Goal: Task Accomplishment & Management: Complete application form

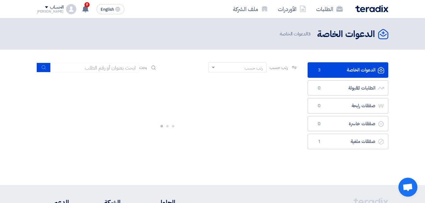
click at [351, 70] on link "الدعوات الخاصة الدعوات الخاصة 3" at bounding box center [348, 70] width 81 height 16
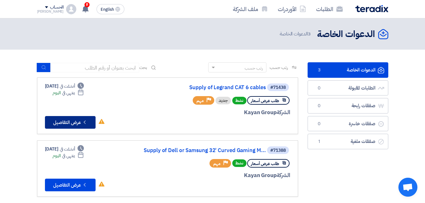
click at [72, 117] on button "Check details عرض التفاصيل" at bounding box center [70, 122] width 51 height 13
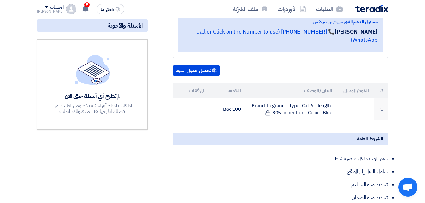
scroll to position [142, 0]
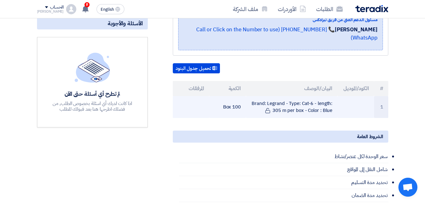
click at [235, 110] on td "100 Box" at bounding box center [227, 107] width 37 height 22
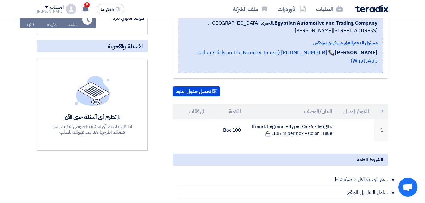
scroll to position [123, 0]
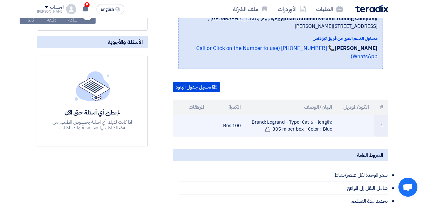
click at [270, 123] on td "Brand: Legrand - Type: Cat-6 - length: 305 m per box - Color : Blue" at bounding box center [291, 126] width 91 height 22
click at [273, 125] on td "Brand: Legrand - Type: Cat-6 - length: 305 m per box - Color : Blue" at bounding box center [291, 126] width 91 height 22
drag, startPoint x: 273, startPoint y: 125, endPoint x: 297, endPoint y: 123, distance: 23.5
click at [297, 123] on td "Brand: Legrand - Type: Cat-6 - length: 305 m per box - Color : Blue" at bounding box center [291, 126] width 91 height 22
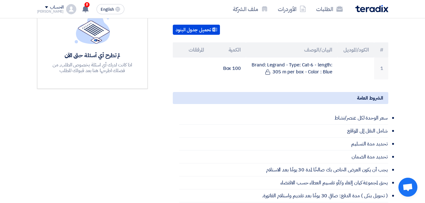
scroll to position [166, 0]
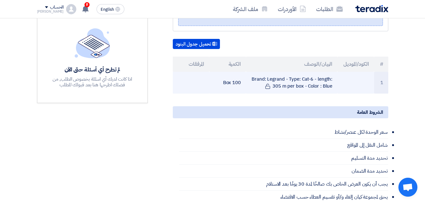
click at [306, 82] on td "Brand: Legrand - Type: Cat-6 - length: 305 m per box - Color : Blue" at bounding box center [291, 83] width 91 height 22
click at [307, 82] on td "Brand: Legrand - Type: Cat-6 - length: 305 m per box - Color : Blue" at bounding box center [291, 83] width 91 height 22
click at [309, 83] on td "Brand: Legrand - Type: Cat-6 - length: 305 m per box - Color : Blue" at bounding box center [291, 83] width 91 height 22
click at [311, 83] on td "Brand: Legrand - Type: Cat-6 - length: 305 m per box - Color : Blue" at bounding box center [291, 83] width 91 height 22
click at [312, 82] on td "Brand: Legrand - Type: Cat-6 - length: 305 m per box - Color : Blue" at bounding box center [291, 83] width 91 height 22
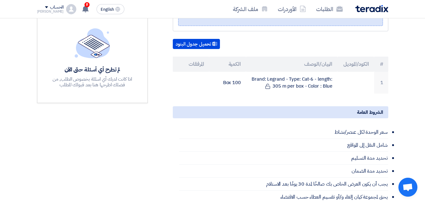
drag, startPoint x: 312, startPoint y: 82, endPoint x: 392, endPoint y: 89, distance: 80.0
click at [392, 89] on div "Supply of [PERSON_NAME] CAT 6 cables بيانات العميل [PERSON_NAME] Procurement Sp…" at bounding box center [273, 132] width 241 height 401
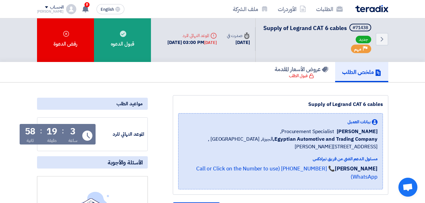
scroll to position [0, 0]
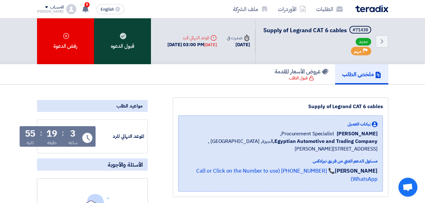
click at [119, 50] on div "قبول الدعوه" at bounding box center [122, 41] width 57 height 46
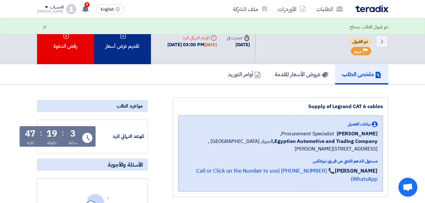
click at [124, 59] on div "تقديم عرض أسعار" at bounding box center [122, 41] width 57 height 46
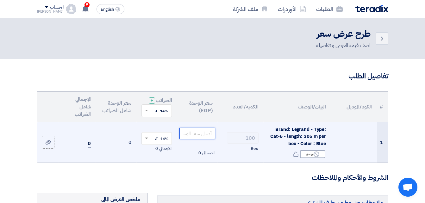
click at [205, 139] on input "number" at bounding box center [196, 133] width 35 height 11
drag, startPoint x: 277, startPoint y: 135, endPoint x: 295, endPoint y: 135, distance: 18.4
click at [295, 135] on span "Brand: Legrand - Type: Cat-6 - length: 305 m per box - Color : Blue" at bounding box center [298, 136] width 56 height 21
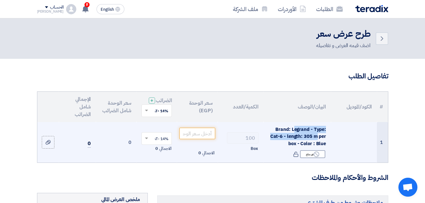
drag, startPoint x: 294, startPoint y: 135, endPoint x: 316, endPoint y: 142, distance: 23.0
click at [316, 142] on span "Brand: Legrand - Type: Cat-6 - length: 305 m per box - Color : Blue" at bounding box center [298, 136] width 56 height 21
copy span "egrand - Type: Cat-6 - length: 305 m"
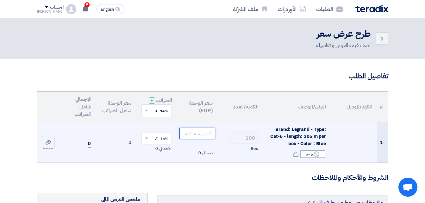
click at [208, 139] on input "number" at bounding box center [196, 133] width 35 height 11
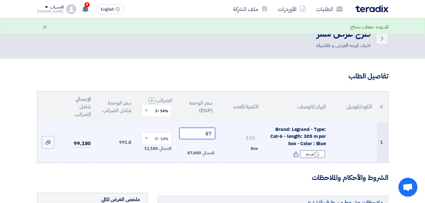
type input "8"
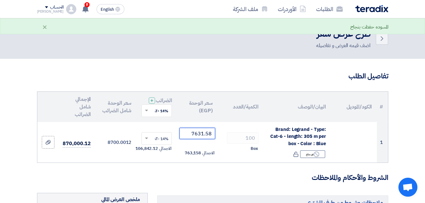
type input "7631.58"
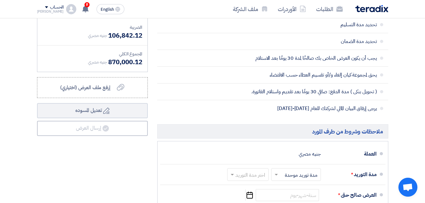
scroll to position [232, 0]
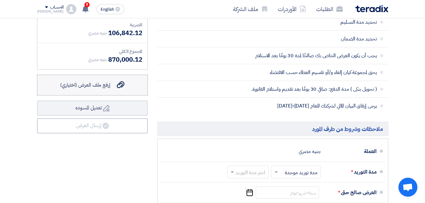
click at [123, 89] on use at bounding box center [121, 85] width 8 height 7
click at [0, 0] on input "إرفع ملف العرض (اختياري) إرفع ملف العرض (اختياري)" at bounding box center [0, 0] width 0 height 0
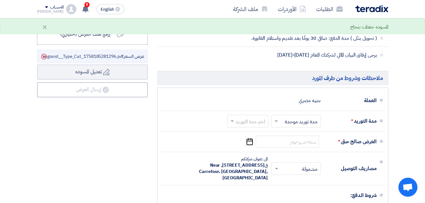
scroll to position [290, 0]
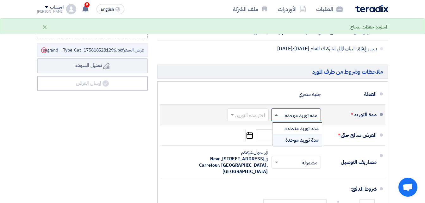
click at [275, 116] on span at bounding box center [276, 115] width 3 height 2
click at [251, 119] on input "text" at bounding box center [247, 115] width 38 height 9
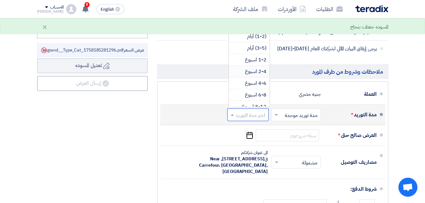
click at [253, 75] on span "2-4 اسبوع" at bounding box center [256, 72] width 22 height 8
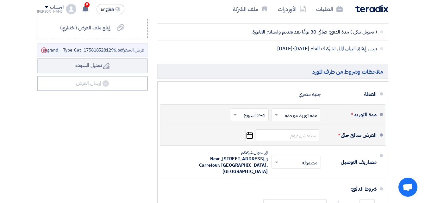
click at [237, 135] on div "العرض صالح حتى * Pick a date" at bounding box center [270, 135] width 211 height 15
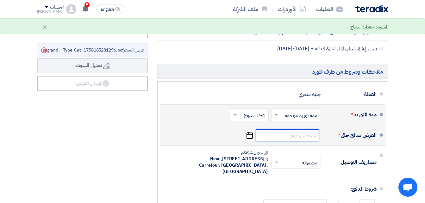
click at [299, 142] on input at bounding box center [287, 135] width 63 height 12
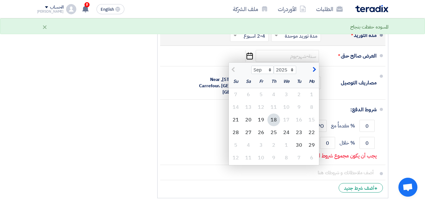
scroll to position [372, 0]
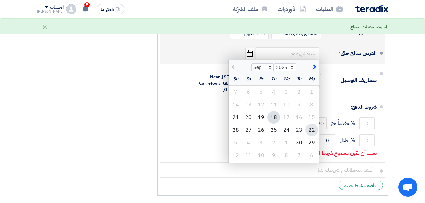
click at [313, 135] on div "22" at bounding box center [311, 130] width 13 height 13
type input "[DATE]"
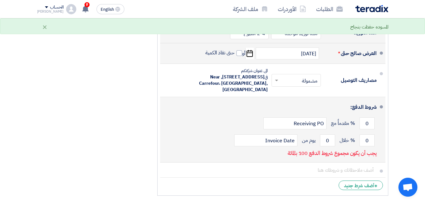
click at [220, 114] on div "شروط الدفع:" at bounding box center [273, 107] width 206 height 15
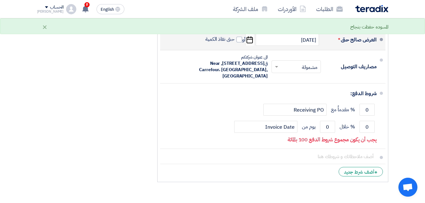
scroll to position [389, 0]
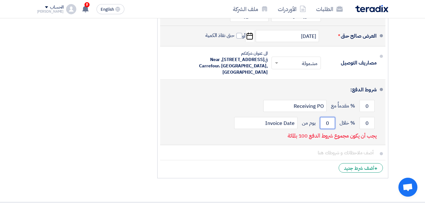
drag, startPoint x: 330, startPoint y: 129, endPoint x: 326, endPoint y: 129, distance: 3.8
click at [326, 129] on input "0" at bounding box center [327, 123] width 15 height 12
type input "30"
click at [377, 136] on li "شروط الدفع: 0 % مقدماً مع Receiving PO 0 % خلال 30 Invoice Date" at bounding box center [272, 113] width 225 height 66
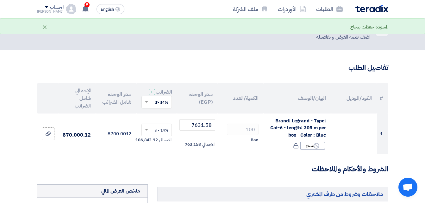
scroll to position [0, 0]
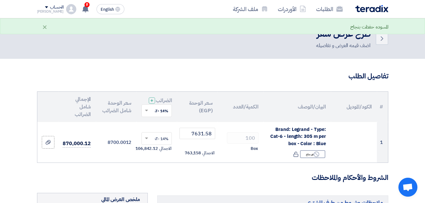
click at [252, 77] on h3 "تفاصيل الطلب" at bounding box center [212, 77] width 351 height 10
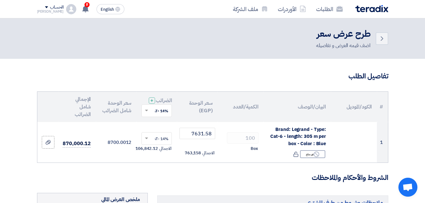
click at [205, 72] on h3 "تفاصيل الطلب" at bounding box center [212, 77] width 351 height 10
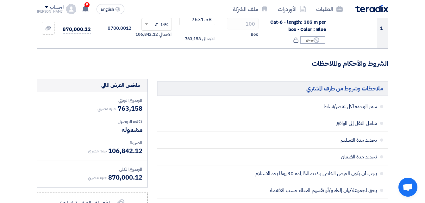
scroll to position [106, 0]
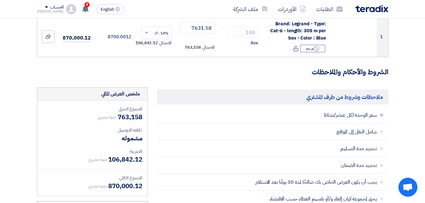
click at [380, 117] on span at bounding box center [381, 115] width 3 height 3
click at [384, 139] on li "شامل النقل إلى المواقع" at bounding box center [272, 132] width 231 height 17
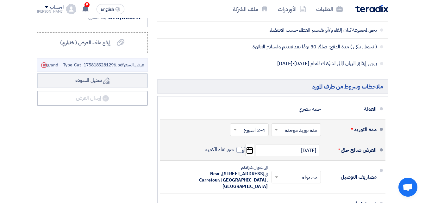
scroll to position [282, 0]
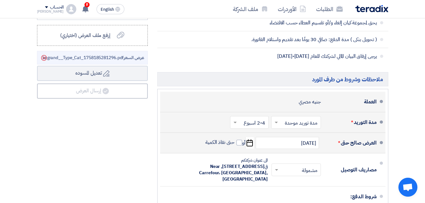
click at [380, 109] on li "العملة جنيه مصري" at bounding box center [272, 102] width 225 height 21
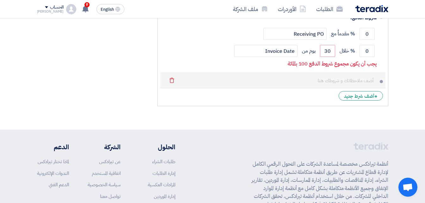
scroll to position [456, 0]
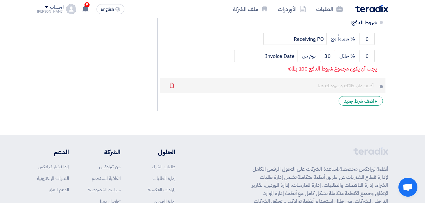
click at [380, 88] on span at bounding box center [381, 86] width 3 height 3
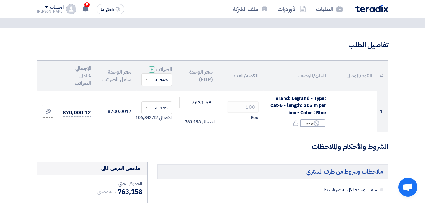
scroll to position [22, 0]
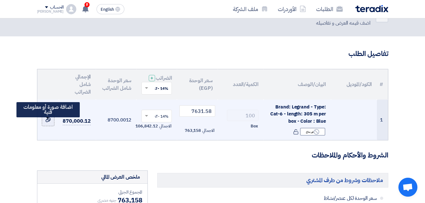
click at [51, 123] on div at bounding box center [48, 119] width 6 height 7
click at [0, 0] on input "file" at bounding box center [0, 0] width 0 height 0
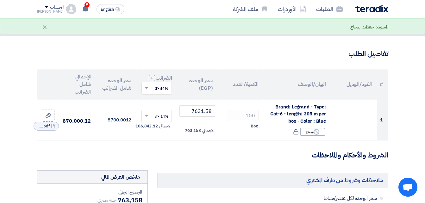
click at [241, 157] on h3 "الشروط والأحكام والملاحظات" at bounding box center [212, 156] width 351 height 10
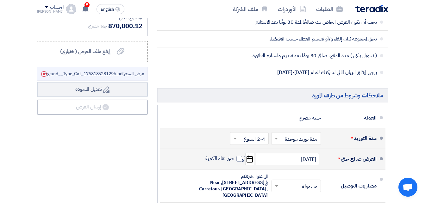
scroll to position [251, 0]
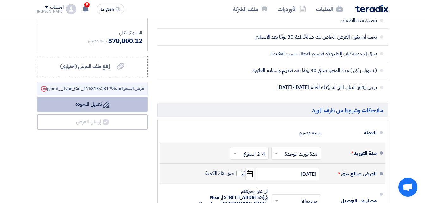
click at [103, 112] on button "Draft تعديل المسوده" at bounding box center [92, 104] width 111 height 15
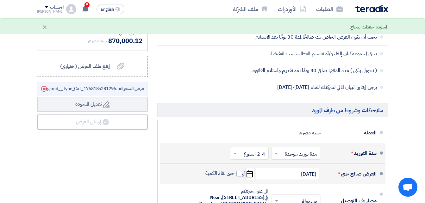
click at [112, 150] on div "ملخص [PERSON_NAME] المجموع الجزئي جنيه مصري 763,158 تكلفه التوصيل" at bounding box center [92, 131] width 120 height 378
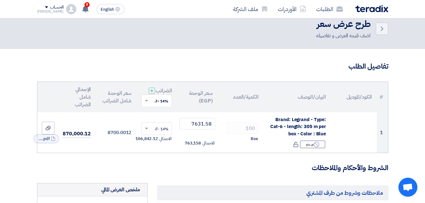
scroll to position [0, 0]
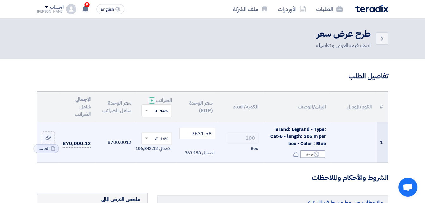
drag, startPoint x: 119, startPoint y: 165, endPoint x: 95, endPoint y: 158, distance: 25.2
click at [119, 163] on td "8700.0012" at bounding box center [116, 142] width 41 height 41
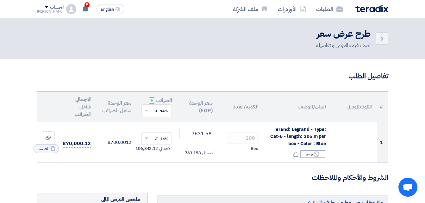
click at [261, 81] on h3 "تفاصيل الطلب" at bounding box center [212, 77] width 351 height 10
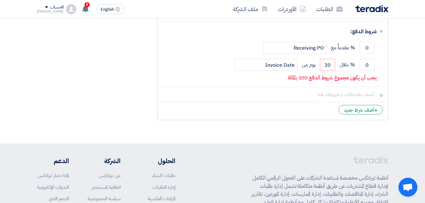
scroll to position [455, 0]
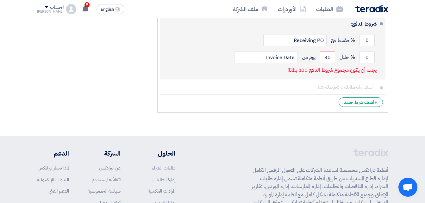
click at [358, 73] on p "يجب أن يكون مجموع شروط الدفع 100 بالمائة" at bounding box center [332, 70] width 89 height 6
click at [365, 46] on input "0" at bounding box center [367, 40] width 15 height 12
click at [369, 46] on input "0" at bounding box center [367, 40] width 15 height 12
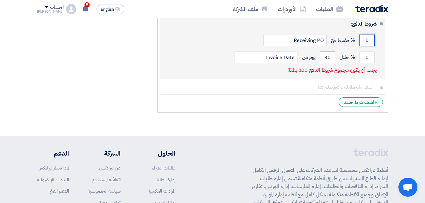
click at [369, 46] on input "0" at bounding box center [367, 40] width 15 height 12
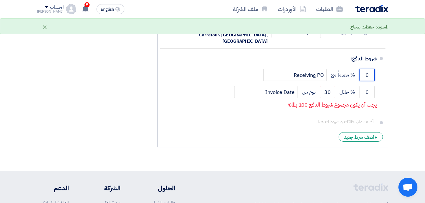
scroll to position [410, 0]
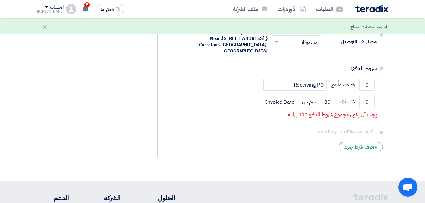
click at [386, 122] on ul "العملة جنيه مصري مدة التوريد * اختر مدة التوريد × مدة توريد موحدة ×" at bounding box center [272, 59] width 231 height 197
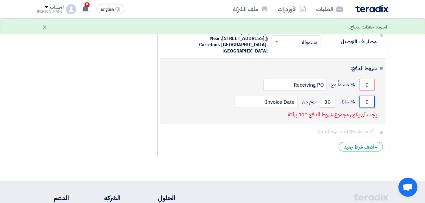
click at [372, 108] on input "0" at bounding box center [367, 102] width 15 height 12
click at [369, 108] on input "0" at bounding box center [367, 102] width 15 height 12
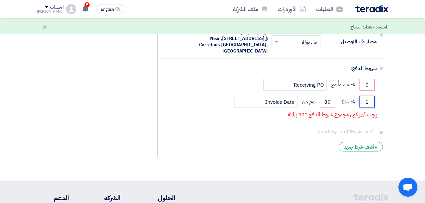
type input "1"
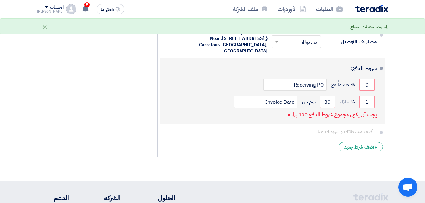
click at [374, 110] on div "1 % خلال 30 يوم من Invoice Date" at bounding box center [270, 101] width 211 height 17
click at [382, 124] on li "شروط الدفع: 0 % مقدماً مع Receiving PO 1 % خلال 30 Invoice Date" at bounding box center [272, 92] width 225 height 66
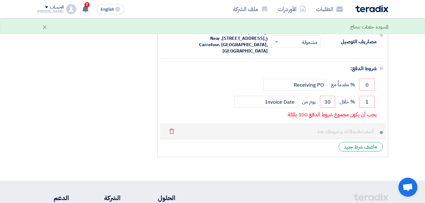
click at [378, 139] on li "Delete" at bounding box center [272, 131] width 225 height 15
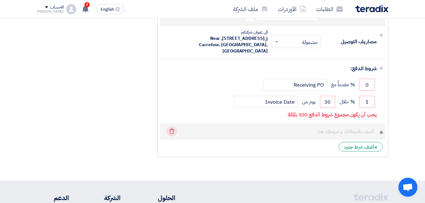
click at [173, 137] on icon "Delete" at bounding box center [172, 131] width 11 height 11
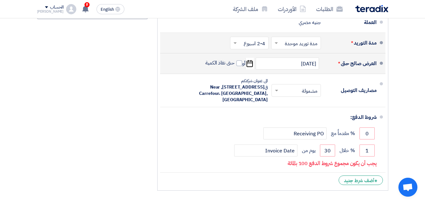
scroll to position [369, 0]
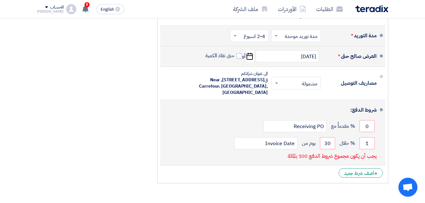
click at [378, 115] on li "شروط الدفع: 0 % مقدماً مع Receiving PO 1 % خلال 30 Invoice Date" at bounding box center [272, 133] width 225 height 66
click at [381, 111] on span at bounding box center [381, 109] width 3 height 3
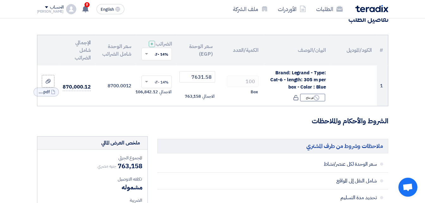
scroll to position [0, 0]
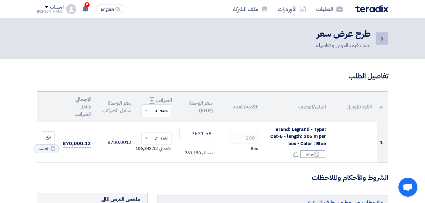
click at [379, 41] on icon "Back" at bounding box center [382, 39] width 8 height 8
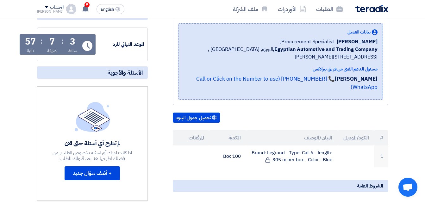
scroll to position [85, 0]
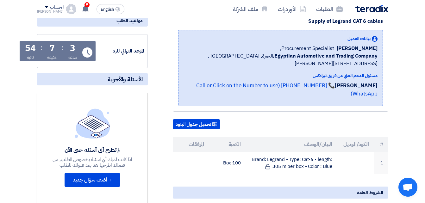
click at [89, 58] on use at bounding box center [87, 52] width 10 height 10
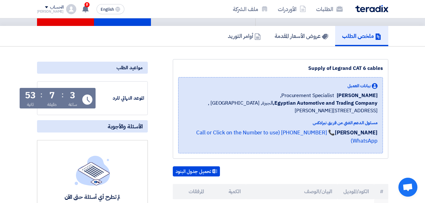
scroll to position [0, 0]
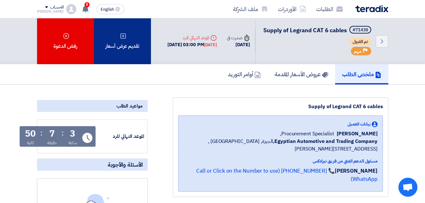
click at [122, 44] on div "تقديم عرض أسعار" at bounding box center [122, 41] width 57 height 46
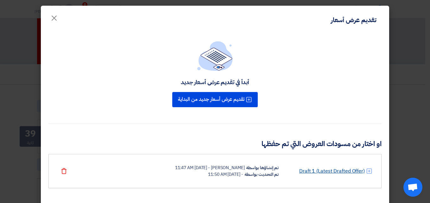
click at [324, 170] on link "Draft 1 (Latest Drafted Offer)" at bounding box center [332, 171] width 66 height 8
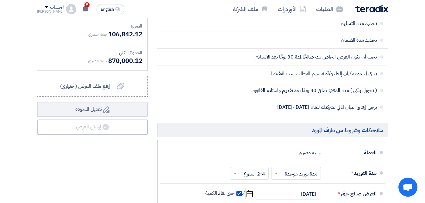
scroll to position [232, 0]
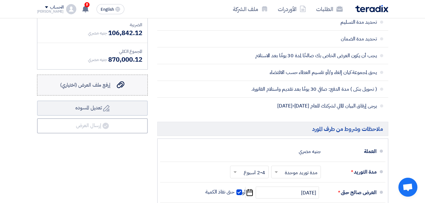
click at [104, 89] on span "إرفع ملف العرض (اختياري)" at bounding box center [85, 85] width 50 height 8
click at [0, 0] on input "إرفع ملف العرض (اختياري) إرفع ملف العرض (اختياري)" at bounding box center [0, 0] width 0 height 0
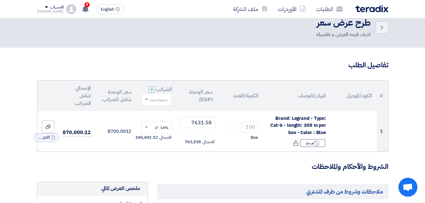
scroll to position [0, 0]
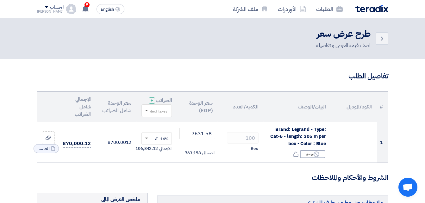
click at [145, 114] on span at bounding box center [146, 111] width 8 height 6
click at [154, 125] on span "14% -VAT" at bounding box center [159, 123] width 17 height 6
click at [187, 122] on th "سعر الوحدة (EGP)" at bounding box center [197, 107] width 41 height 30
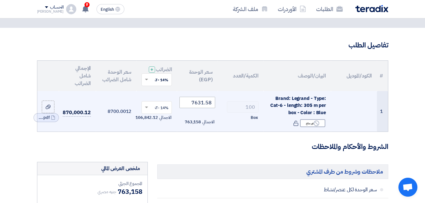
scroll to position [28, 0]
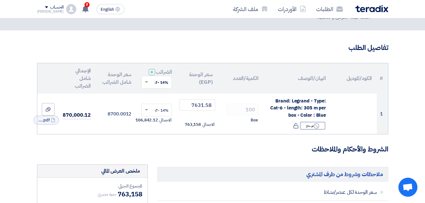
drag, startPoint x: 250, startPoint y: 148, endPoint x: 255, endPoint y: 146, distance: 5.3
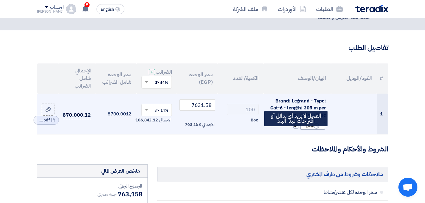
click at [296, 129] on icon at bounding box center [296, 126] width 6 height 6
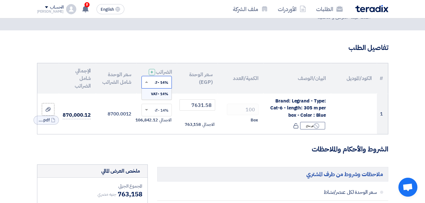
click at [148, 85] on span at bounding box center [146, 82] width 8 height 6
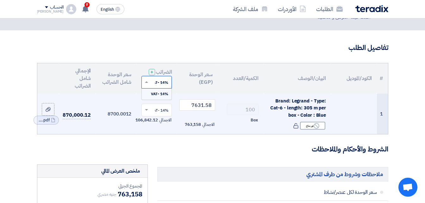
click at [167, 97] on span "14% -VAT" at bounding box center [159, 94] width 17 height 6
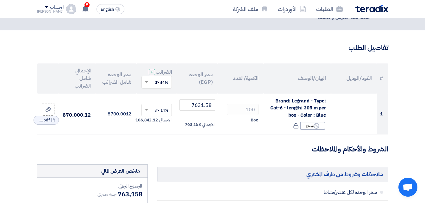
click at [186, 92] on th "سعر الوحدة (EGP)" at bounding box center [197, 78] width 41 height 30
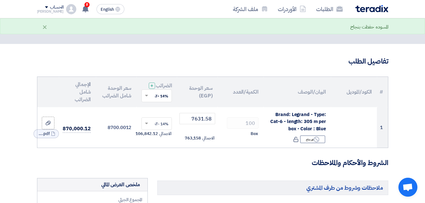
scroll to position [0, 0]
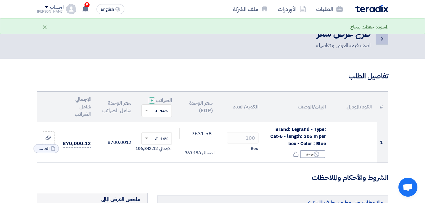
click at [380, 39] on icon "Back" at bounding box center [382, 39] width 8 height 8
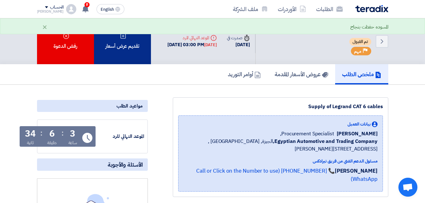
click at [136, 48] on div "تقديم عرض أسعار" at bounding box center [122, 41] width 57 height 46
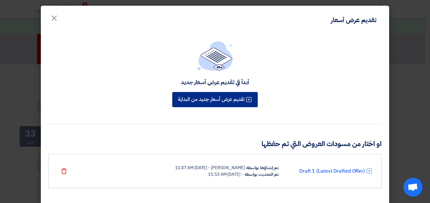
click at [218, 101] on button "تقديم عرض أسعار جديد من البداية" at bounding box center [214, 99] width 85 height 15
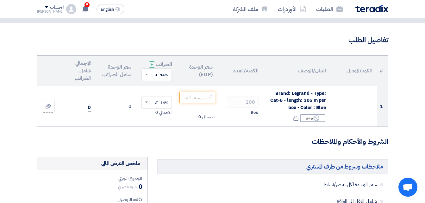
scroll to position [35, 0]
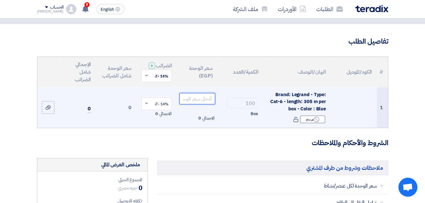
click at [206, 104] on input "number" at bounding box center [196, 98] width 35 height 11
type input "8"
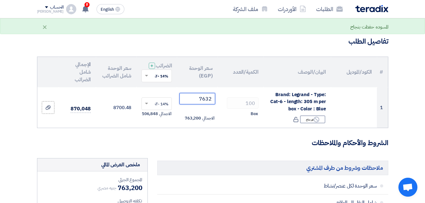
type input "7632"
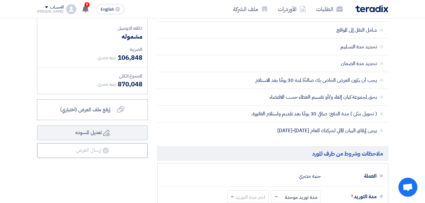
scroll to position [214, 0]
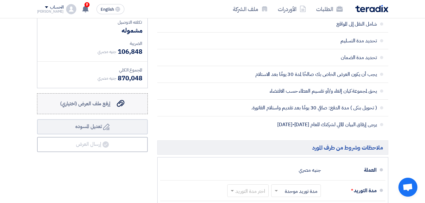
click at [104, 108] on span "إرفع ملف العرض (اختياري)" at bounding box center [85, 104] width 50 height 8
click at [0, 0] on input "إرفع ملف العرض (اختياري) إرفع ملف العرض (اختياري)" at bounding box center [0, 0] width 0 height 0
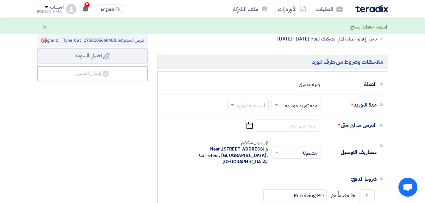
scroll to position [313, 0]
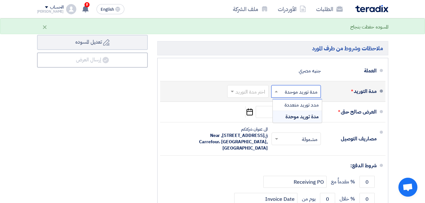
click at [293, 97] on input "text" at bounding box center [295, 92] width 47 height 9
drag, startPoint x: 303, startPoint y: 125, endPoint x: 266, endPoint y: 103, distance: 42.3
click at [302, 121] on span "مدة توريد موحدة" at bounding box center [302, 117] width 33 height 8
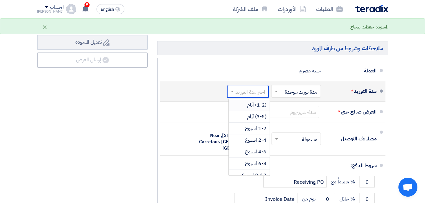
click at [261, 96] on input "text" at bounding box center [247, 92] width 38 height 9
click at [263, 144] on span "2-4 اسبوع" at bounding box center [256, 140] width 22 height 8
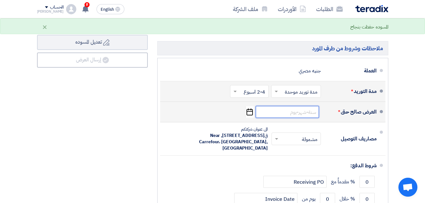
click at [304, 115] on input at bounding box center [287, 112] width 63 height 12
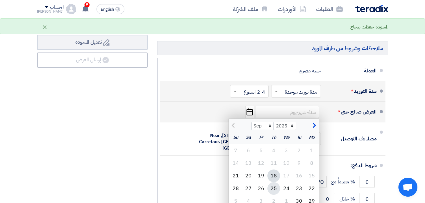
click at [274, 190] on div "25" at bounding box center [273, 188] width 13 height 13
type input "[DATE]"
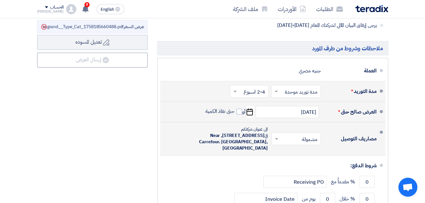
click at [327, 135] on div "مصاريف التوصيل × مشمولة × الى عنوان شركتكم في [GEOGRAPHIC_DATA], [STREET_ADDRES…" at bounding box center [270, 139] width 211 height 28
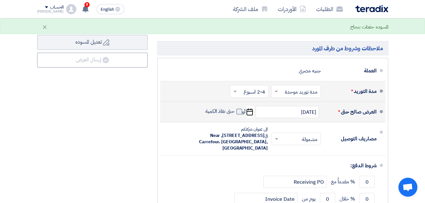
click at [239, 115] on span at bounding box center [239, 112] width 6 height 6
click at [235, 117] on input "حتى نفاذ الكمية" at bounding box center [219, 114] width 30 height 12
checkbox input "true"
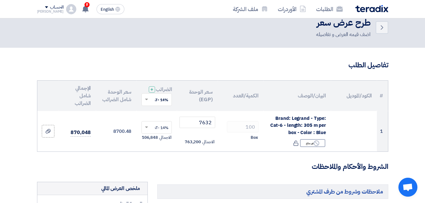
scroll to position [0, 0]
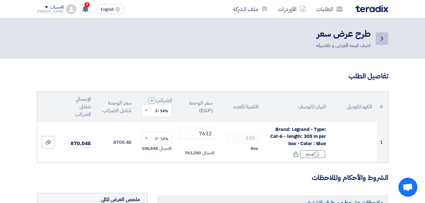
click at [377, 37] on link "Back" at bounding box center [382, 38] width 13 height 13
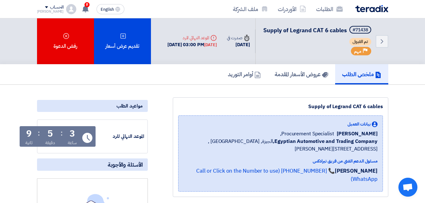
click at [242, 46] on div "[DATE]" at bounding box center [238, 44] width 23 height 7
click at [191, 38] on div "Deadline الموعد النهائي للرد" at bounding box center [191, 38] width 49 height 7
click at [209, 48] on div "[DATE]" at bounding box center [210, 45] width 13 height 6
click at [211, 38] on icon "Deadline" at bounding box center [214, 38] width 6 height 6
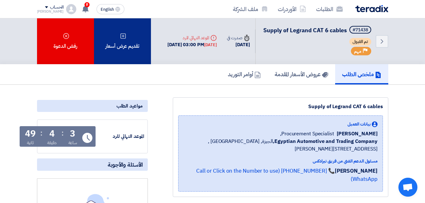
click at [129, 44] on div "تقديم عرض أسعار" at bounding box center [122, 41] width 57 height 46
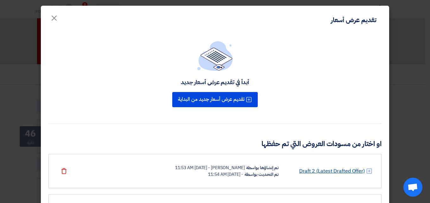
click at [326, 169] on link "Draft 2 (Latest Drafted Offer)" at bounding box center [332, 171] width 66 height 8
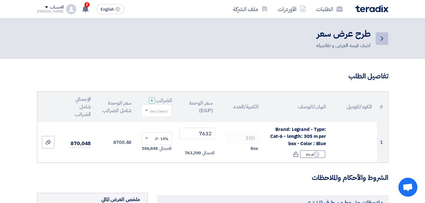
click at [386, 38] on link "Back" at bounding box center [382, 38] width 13 height 13
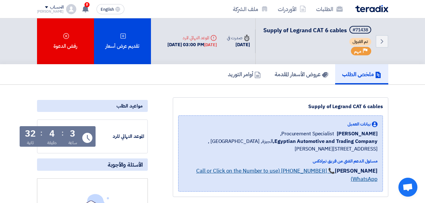
click at [259, 181] on link "📞 [PHONE_NUMBER] (Call or Click on the Number to use WhatsApp)" at bounding box center [286, 175] width 181 height 16
